Goal: Information Seeking & Learning: Stay updated

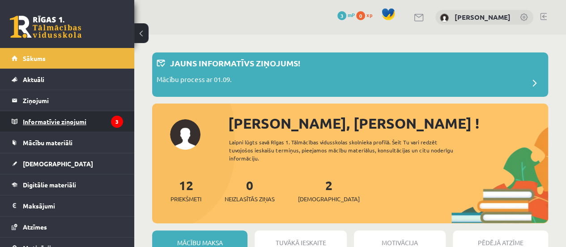
click at [86, 118] on legend "Informatīvie ziņojumi 3" at bounding box center [73, 121] width 100 height 21
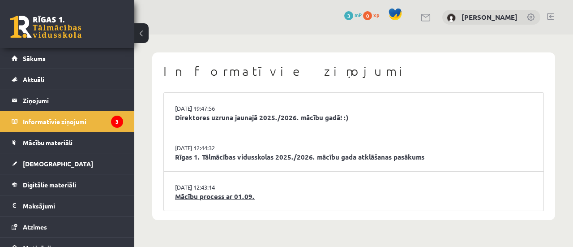
click at [234, 195] on link "Mācību process ar 01.09." at bounding box center [353, 196] width 357 height 10
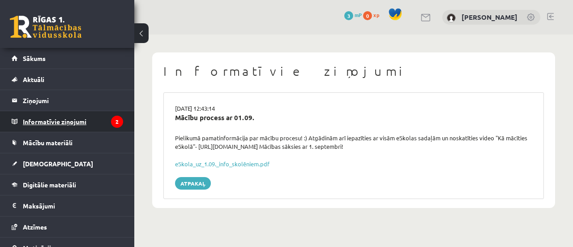
click at [81, 120] on legend "Informatīvie ziņojumi 2" at bounding box center [73, 121] width 100 height 21
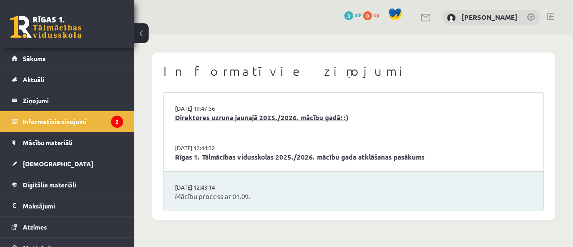
click at [300, 121] on link "Direktores uzruna jaunajā 2025./2026. mācību gadā! :)" at bounding box center [353, 117] width 357 height 10
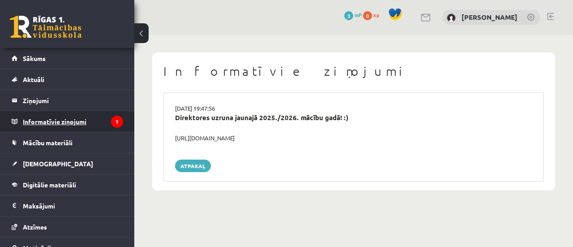
click at [78, 120] on legend "Informatīvie ziņojumi 1" at bounding box center [73, 121] width 100 height 21
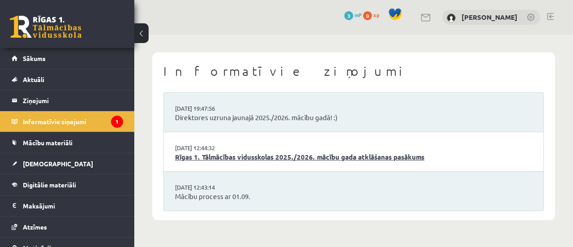
click at [213, 157] on link "Rīgas 1. Tālmācības vidusskolas 2025./2026. mācību gada atklāšanas pasākums" at bounding box center [353, 157] width 357 height 10
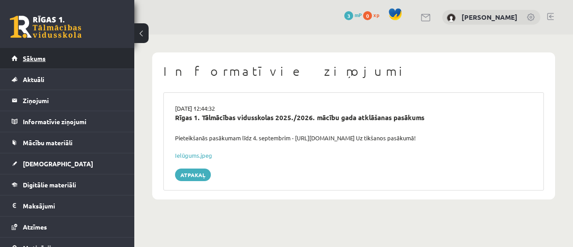
click at [34, 60] on span "Sākums" at bounding box center [34, 58] width 23 height 8
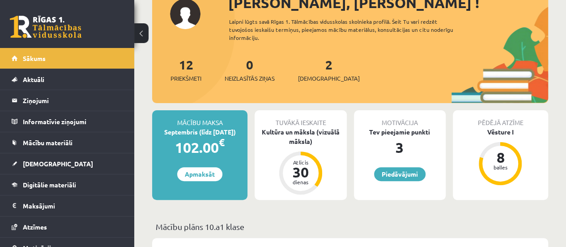
scroll to position [69, 0]
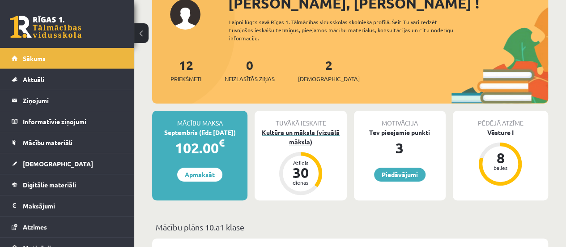
click at [316, 134] on div "Kultūra un māksla (vizuālā māksla)" at bounding box center [301, 137] width 92 height 19
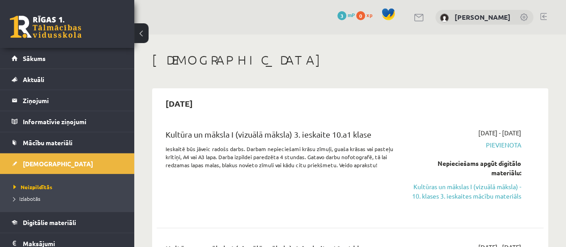
click at [141, 31] on button at bounding box center [141, 33] width 14 height 20
